Goal: Task Accomplishment & Management: Manage account settings

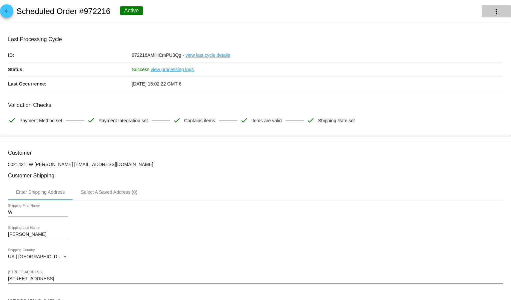
click at [492, 14] on mat-icon "more_vert" at bounding box center [496, 12] width 8 height 8
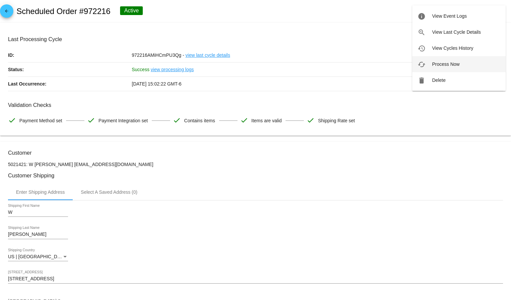
click at [444, 69] on button "cached Process Now" at bounding box center [458, 64] width 93 height 16
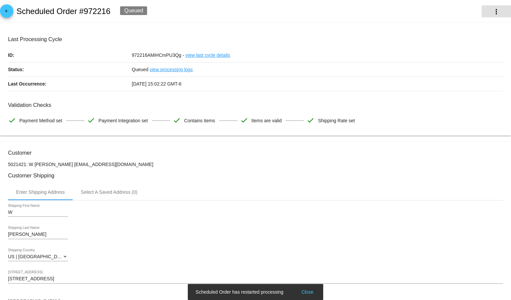
click at [492, 13] on mat-icon "more_vert" at bounding box center [496, 12] width 8 height 8
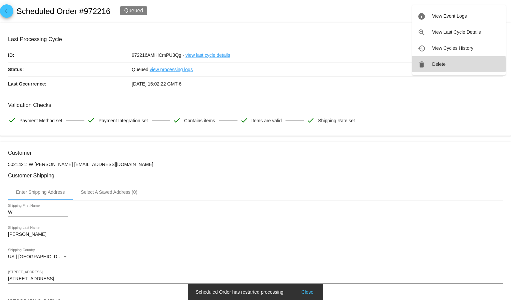
click at [448, 64] on button "delete Delete" at bounding box center [458, 64] width 93 height 16
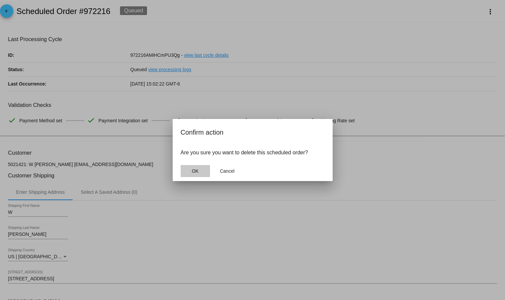
click at [200, 172] on button "OK" at bounding box center [195, 171] width 29 height 12
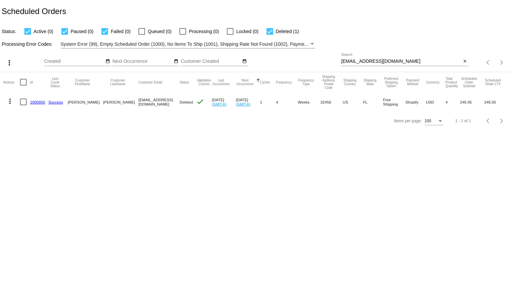
click at [348, 63] on input "[EMAIL_ADDRESS][DOMAIN_NAME]" at bounding box center [401, 61] width 120 height 5
paste input "wachick67"
type input "[EMAIL_ADDRESS][DOMAIN_NAME]"
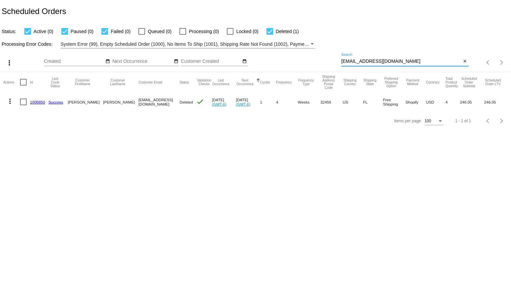
click at [361, 38] on div "Processing Error Codes: System Error (99), Empty Scheduled Order (1000), No Ite…" at bounding box center [255, 41] width 511 height 13
